Goal: Obtain resource: Obtain resource

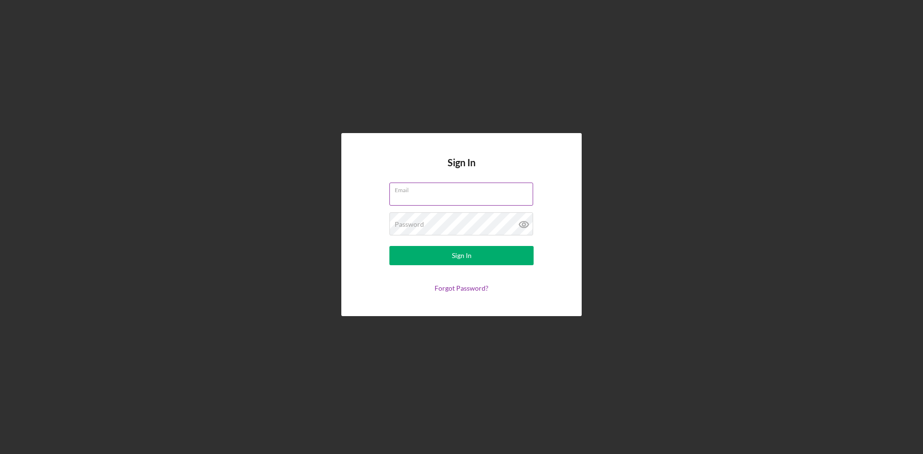
click at [436, 192] on div "Email" at bounding box center [461, 195] width 144 height 24
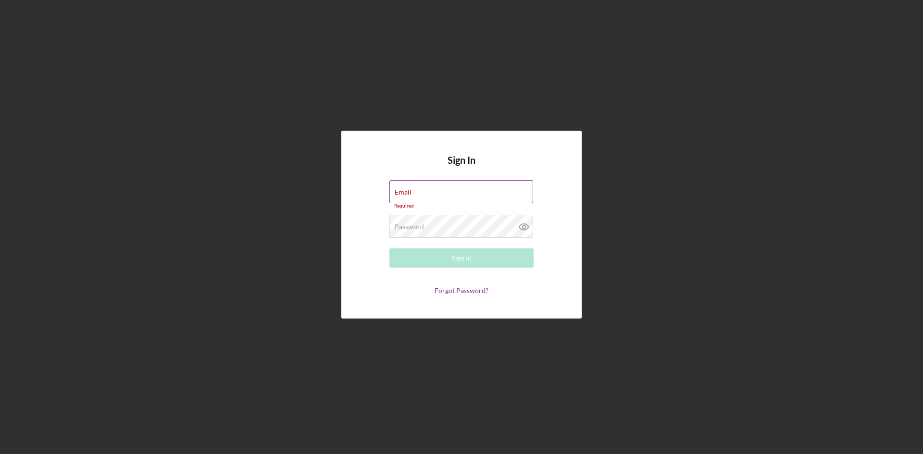
click at [444, 187] on div "Email Required" at bounding box center [461, 194] width 144 height 29
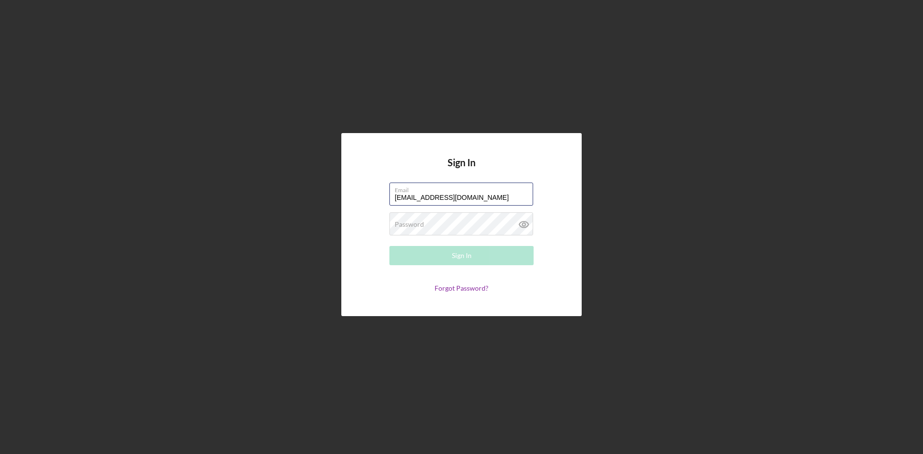
type input "[EMAIL_ADDRESS][DOMAIN_NAME]"
click at [453, 256] on div "Sign In" at bounding box center [462, 255] width 20 height 19
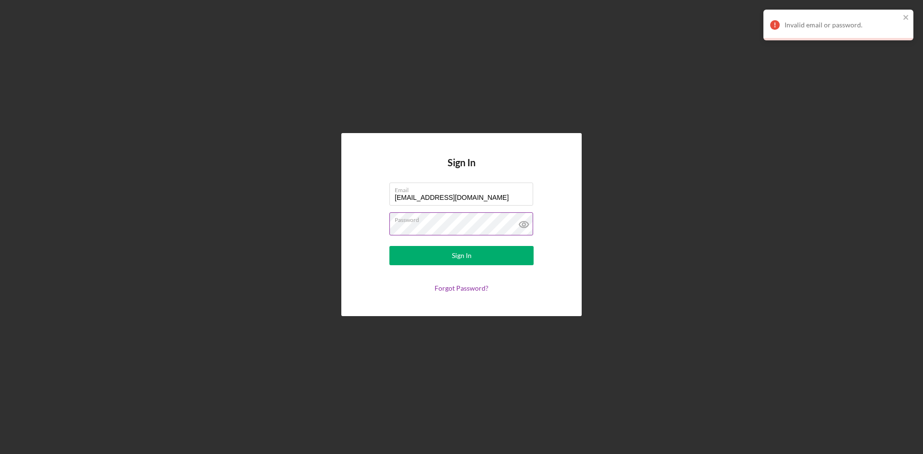
click at [523, 225] on icon at bounding box center [523, 224] width 3 height 3
click at [464, 257] on div "Sign In" at bounding box center [462, 255] width 20 height 19
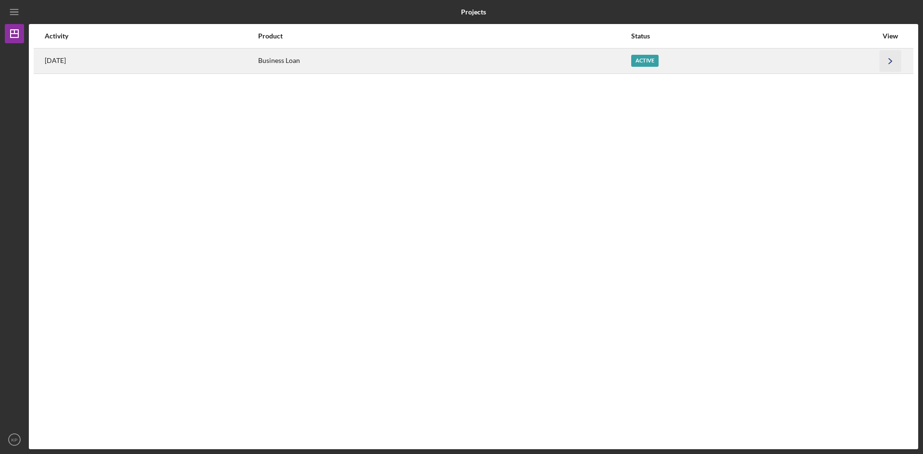
click at [882, 62] on icon "Icon/Navigate" at bounding box center [891, 61] width 22 height 22
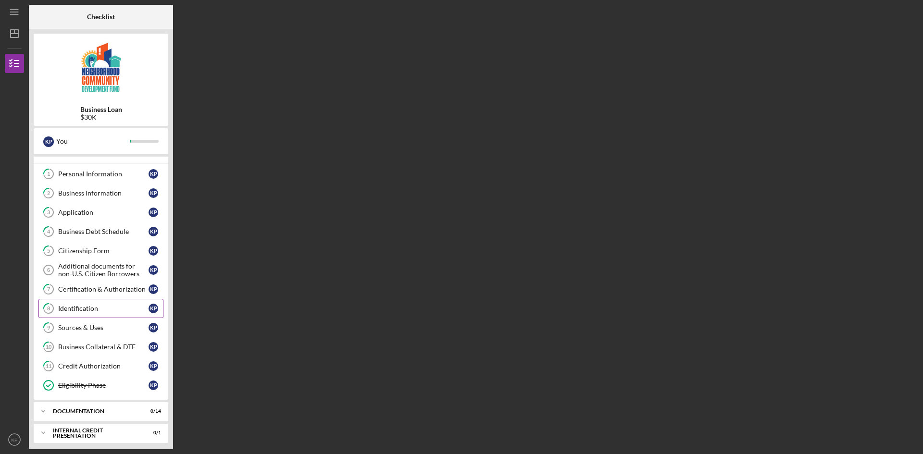
scroll to position [15, 0]
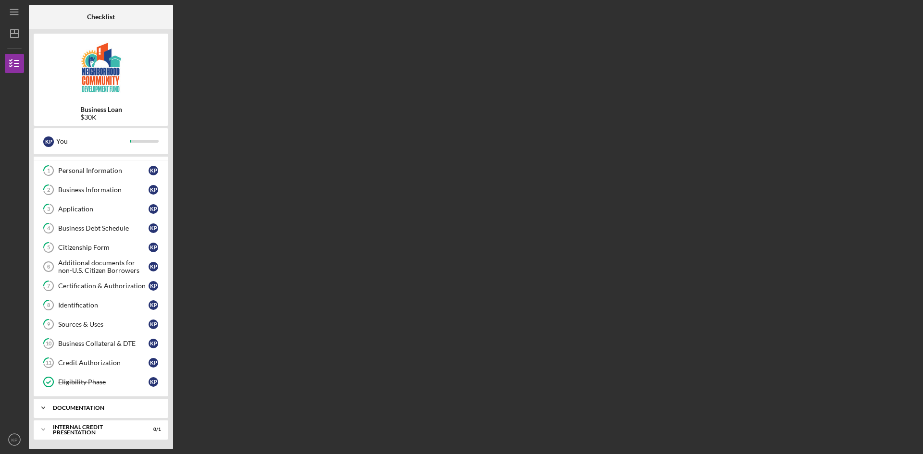
click at [40, 405] on icon "Icon/Expander" at bounding box center [43, 408] width 19 height 19
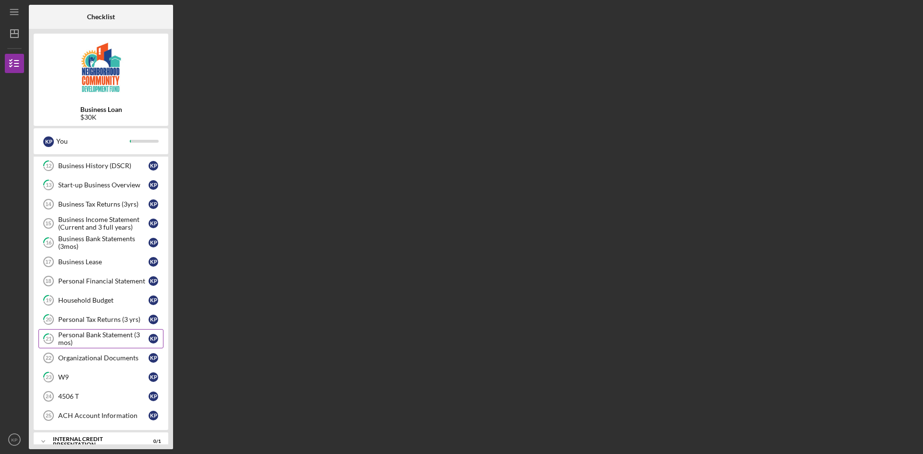
scroll to position [290, 0]
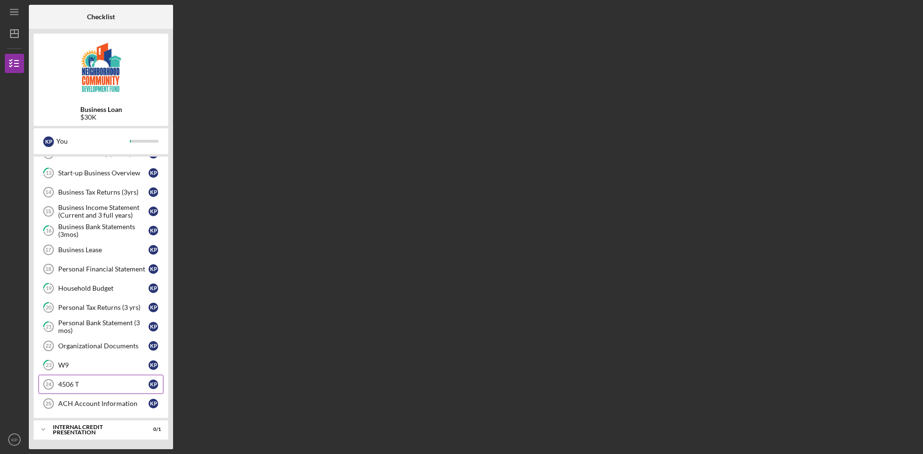
click at [85, 382] on div "4506 T" at bounding box center [103, 385] width 90 height 8
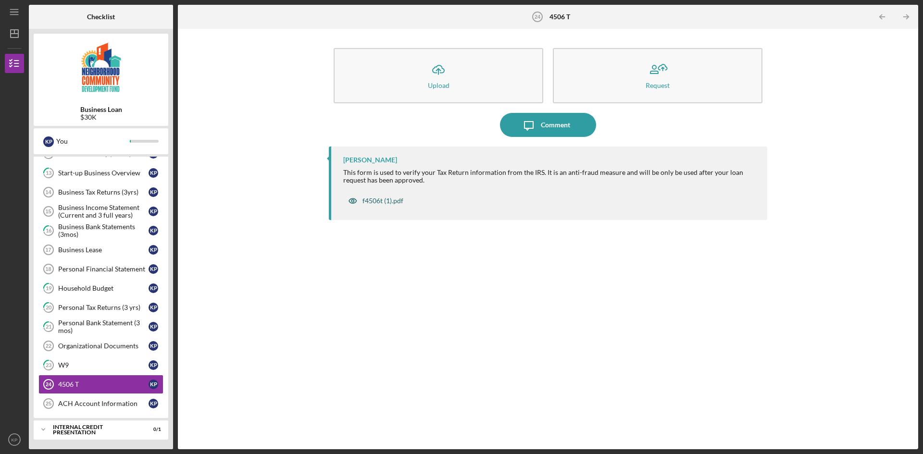
click at [377, 201] on div "f4506t (1).pdf" at bounding box center [382, 201] width 41 height 8
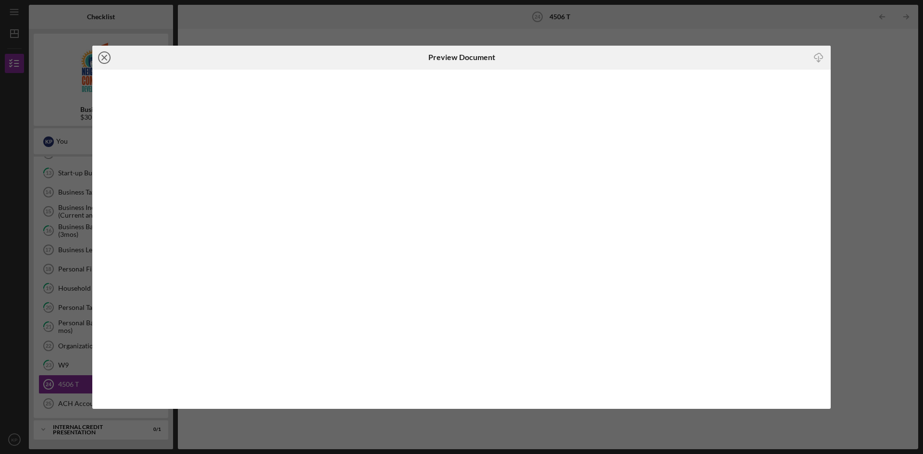
click at [102, 56] on icon "Icon/Close" at bounding box center [104, 58] width 24 height 24
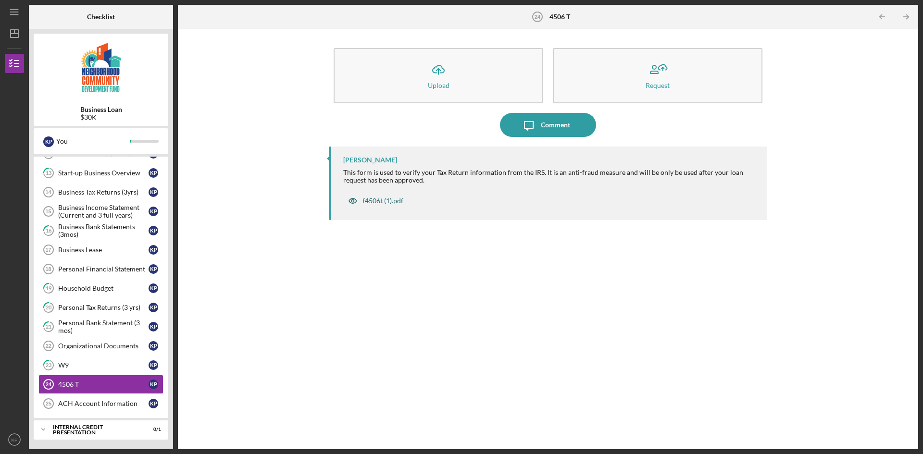
click at [387, 199] on div "f4506t (1).pdf" at bounding box center [382, 201] width 41 height 8
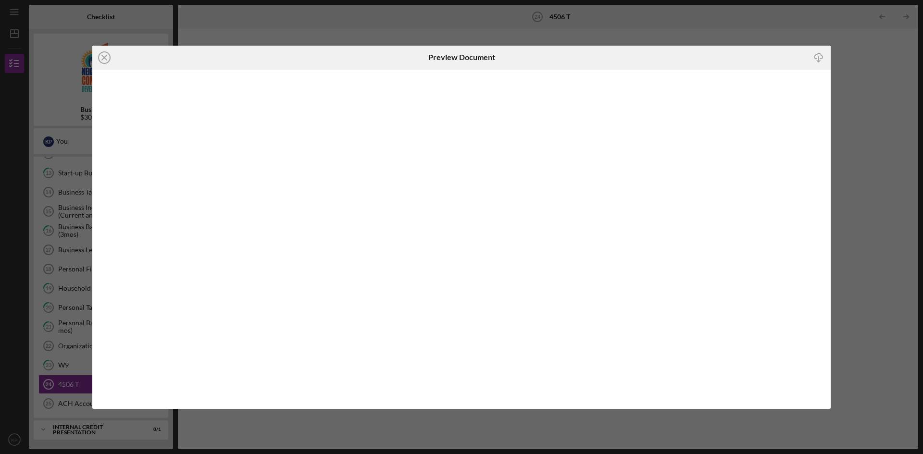
click at [817, 57] on icon "Icon/Download" at bounding box center [819, 58] width 22 height 22
click at [107, 56] on icon "Icon/Close" at bounding box center [104, 58] width 24 height 24
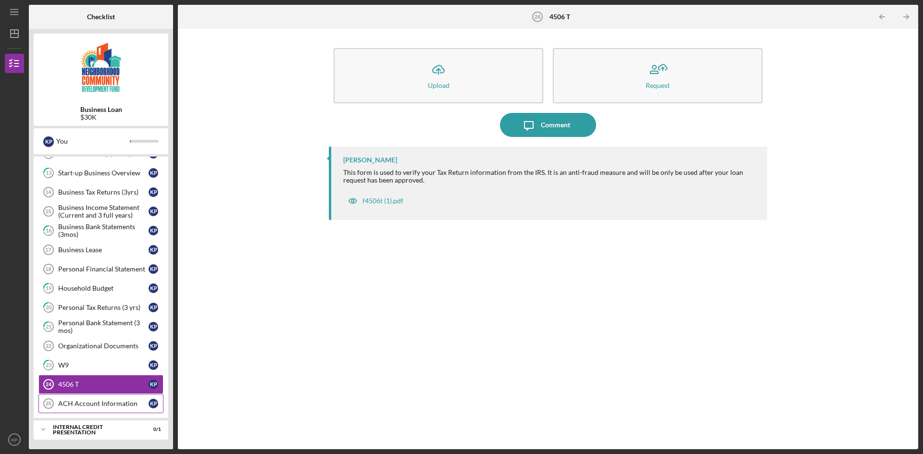
click at [119, 402] on div "ACH Account Information" at bounding box center [103, 404] width 90 height 8
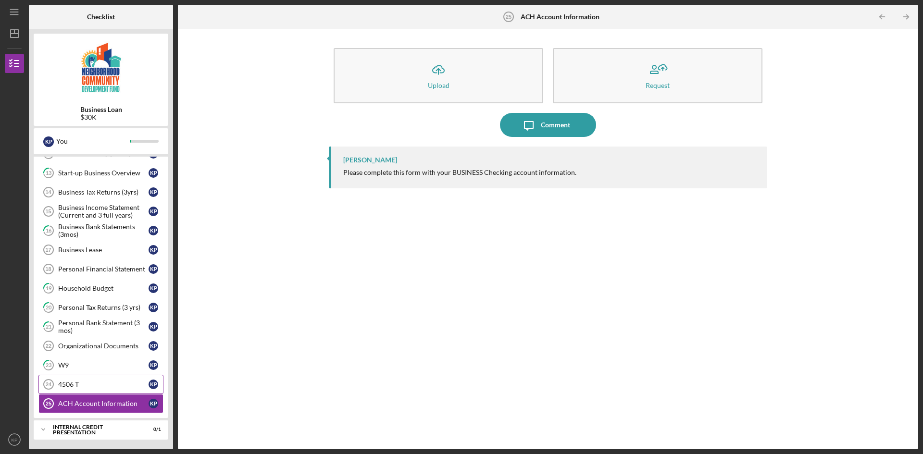
click at [124, 386] on div "4506 T" at bounding box center [103, 385] width 90 height 8
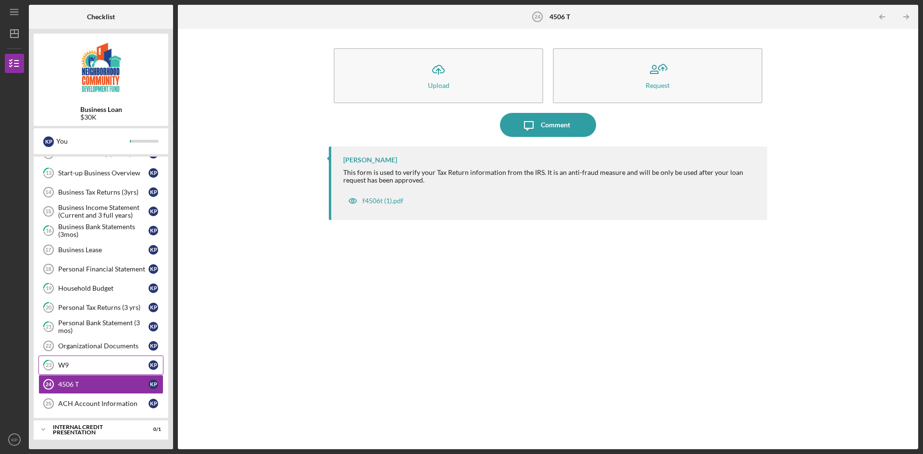
click at [84, 365] on div "W9" at bounding box center [103, 365] width 90 height 8
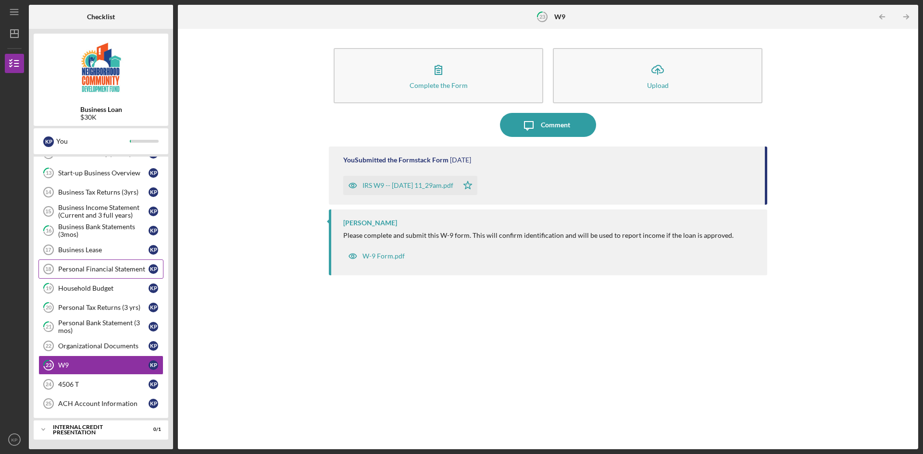
click at [136, 264] on link "Personal Financial Statement 18 Personal Financial Statement K P" at bounding box center [100, 269] width 125 height 19
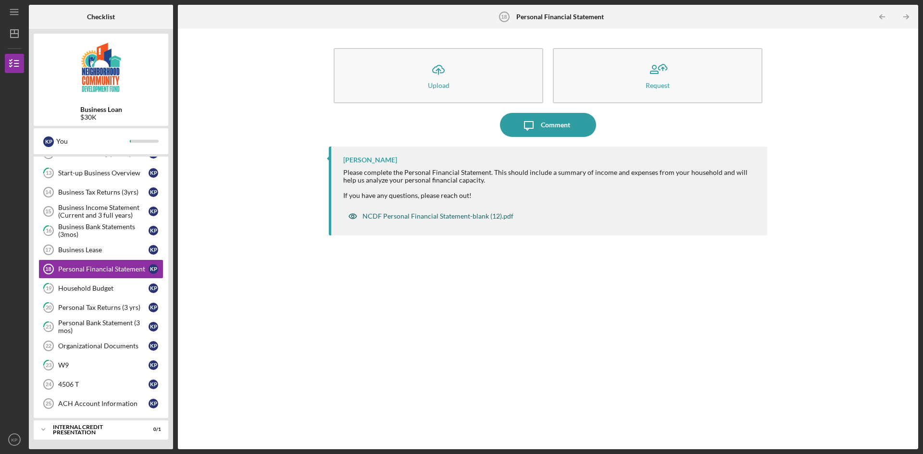
click at [465, 219] on div "NCDF Personal Financial Statement-blank (12).pdf" at bounding box center [437, 216] width 151 height 8
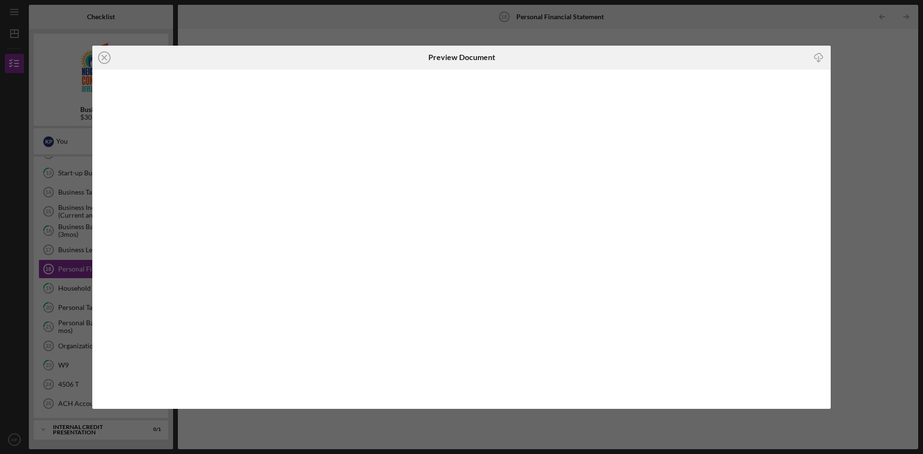
click at [818, 59] on icon "Icon/Download" at bounding box center [819, 58] width 22 height 22
click at [93, 56] on icon "Icon/Close" at bounding box center [104, 58] width 24 height 24
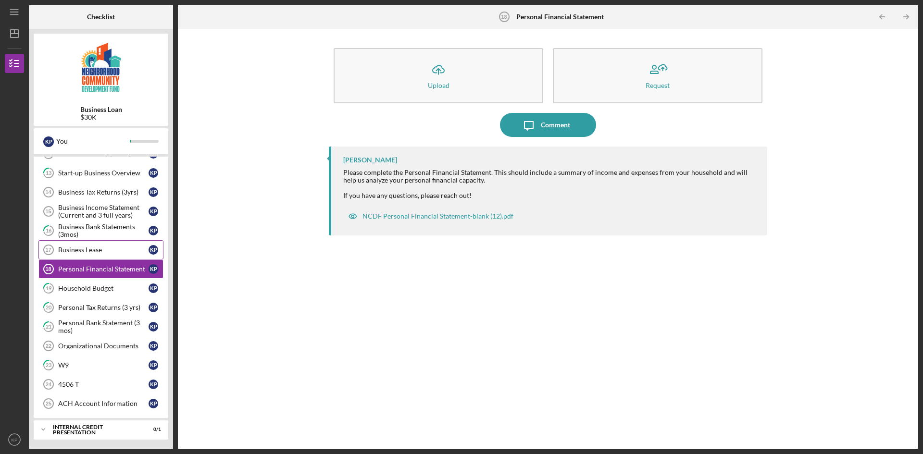
click at [90, 252] on div "Business Lease" at bounding box center [103, 250] width 90 height 8
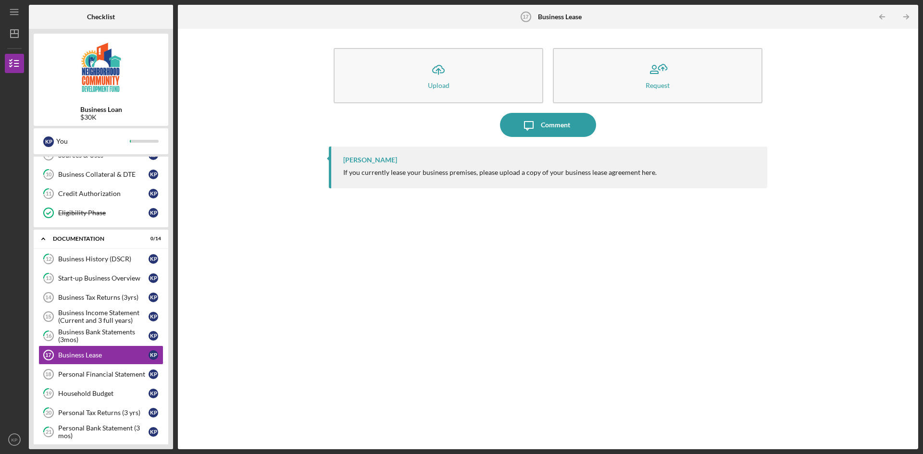
scroll to position [192, 0]
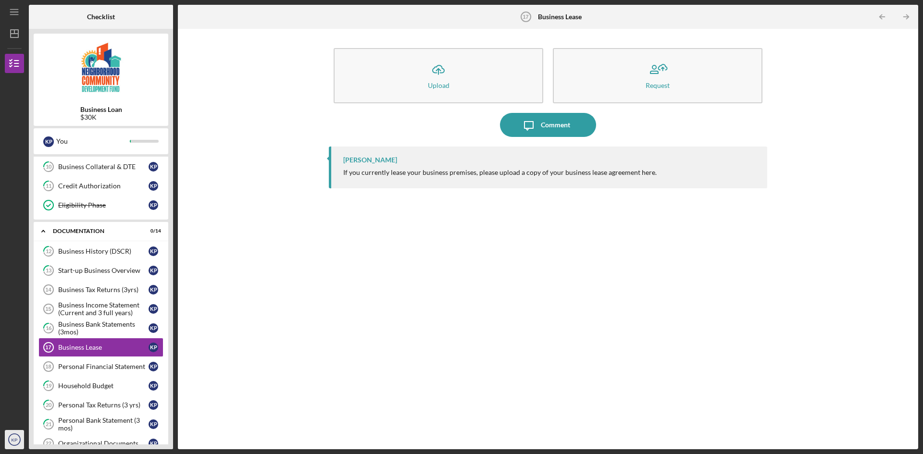
click at [15, 432] on icon "KP" at bounding box center [14, 440] width 19 height 24
click at [24, 413] on link "Logout" at bounding box center [58, 417] width 106 height 20
